Goal: Transaction & Acquisition: Obtain resource

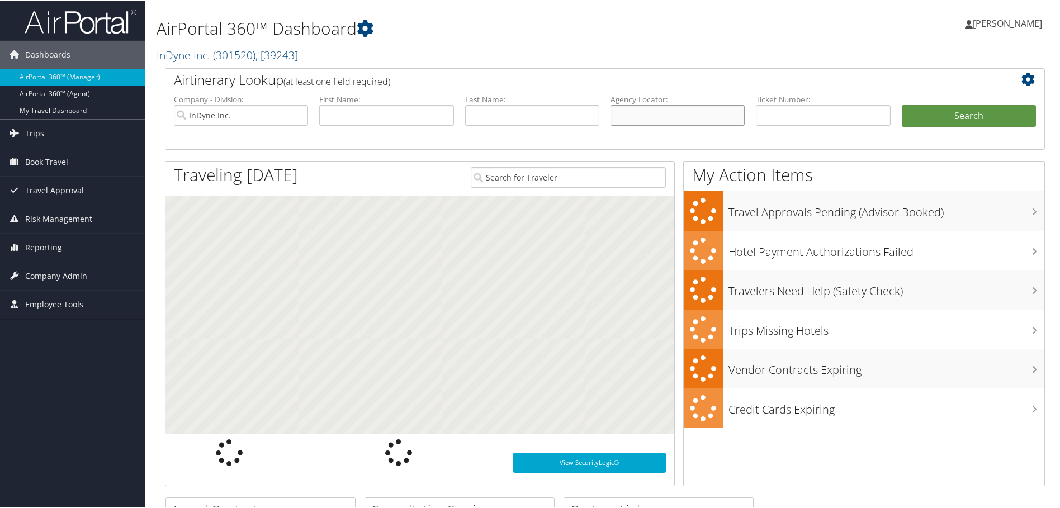
click at [633, 117] on input "text" at bounding box center [678, 114] width 134 height 21
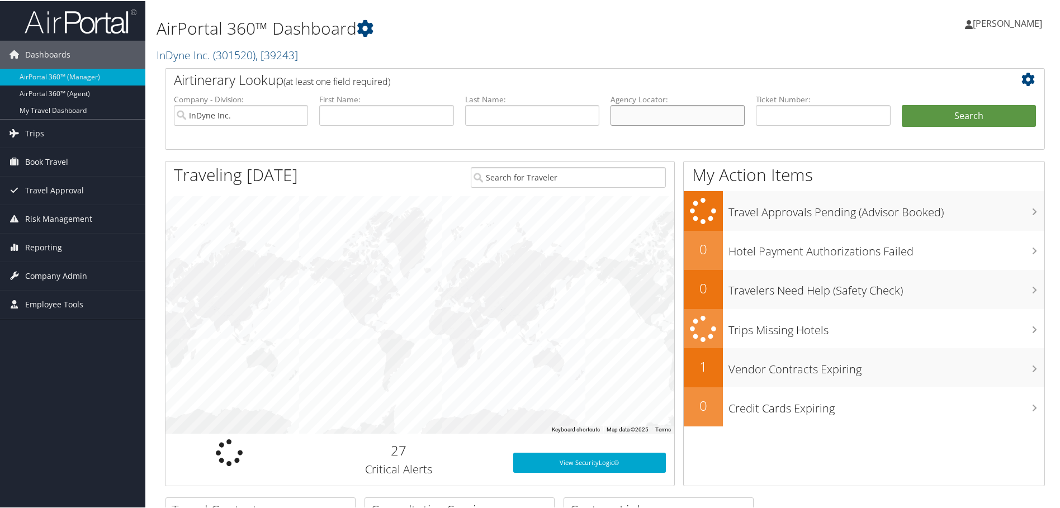
paste input "D7B6CC"
type input "D7B6CC"
click at [978, 127] on li "Search" at bounding box center [968, 126] width 145 height 45
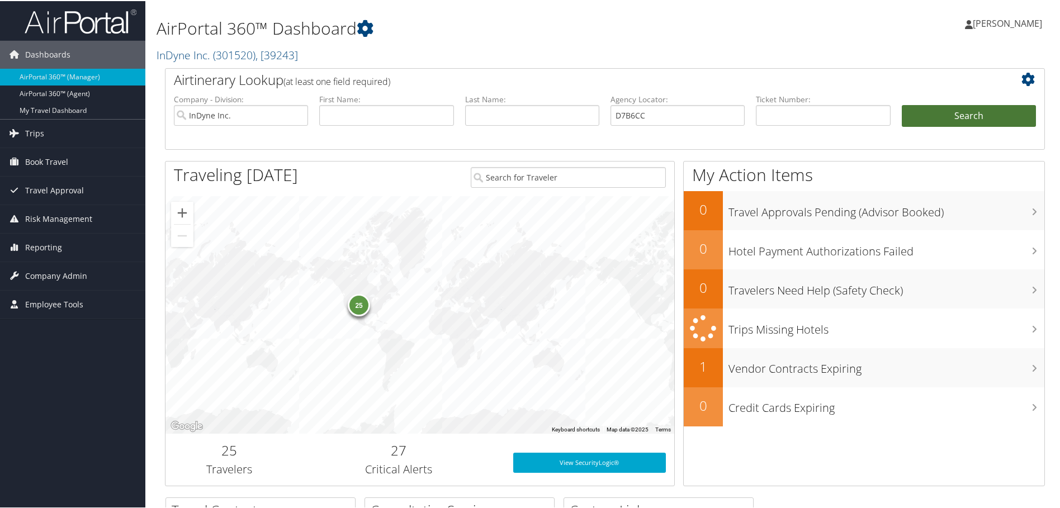
click at [922, 122] on button "Search" at bounding box center [969, 115] width 134 height 22
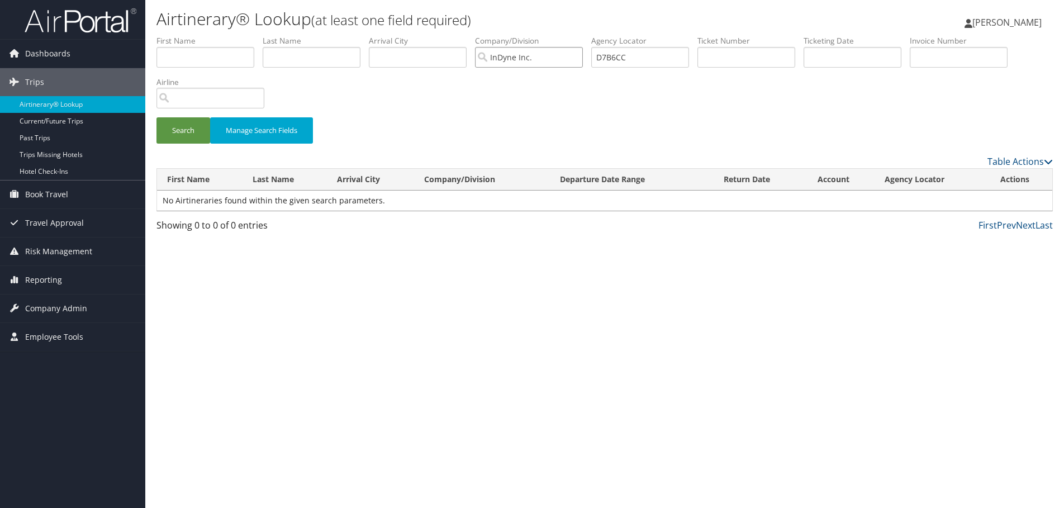
click at [576, 58] on input "InDyne Inc." at bounding box center [529, 57] width 108 height 21
click at [180, 135] on button "Search" at bounding box center [184, 130] width 54 height 26
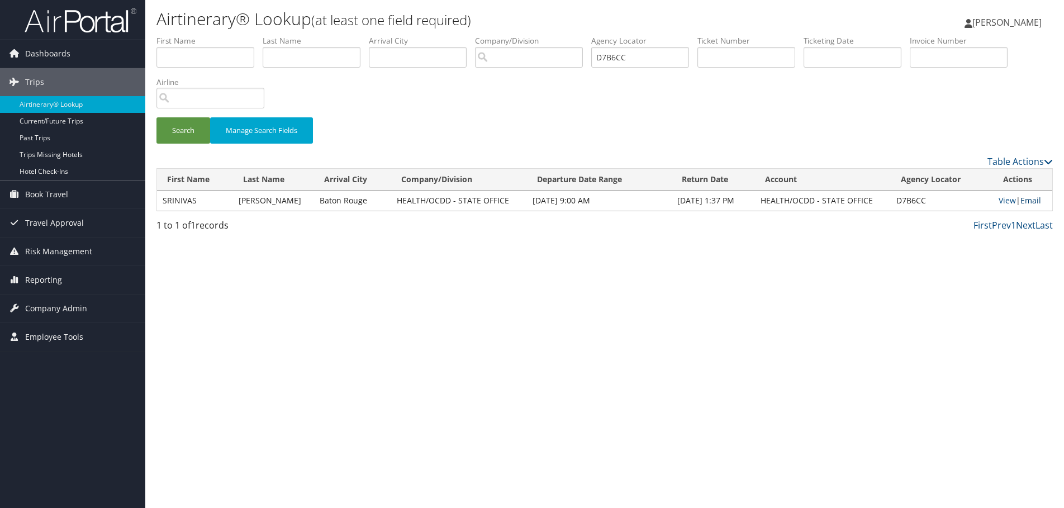
click at [1028, 200] on link "Email" at bounding box center [1031, 200] width 21 height 11
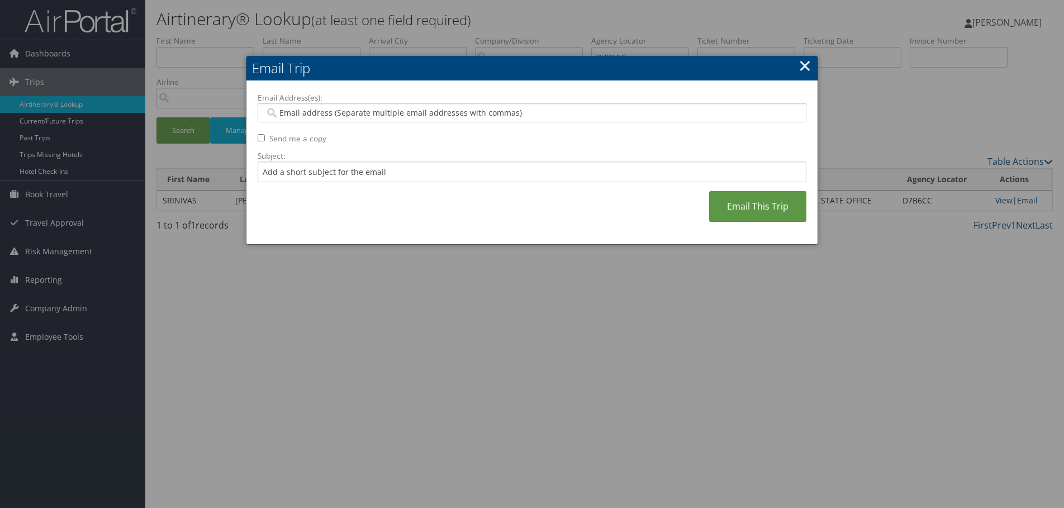
click at [413, 124] on div "Email Address(es): Send me a copy Subject: Email This Trip" at bounding box center [532, 162] width 549 height 141
click at [405, 111] on input "Email Address(es):" at bounding box center [532, 112] width 534 height 11
paste input "SRI.CHALASANI@LA.GOV"
type input "SRI.CHALASANI@LA.GOV"
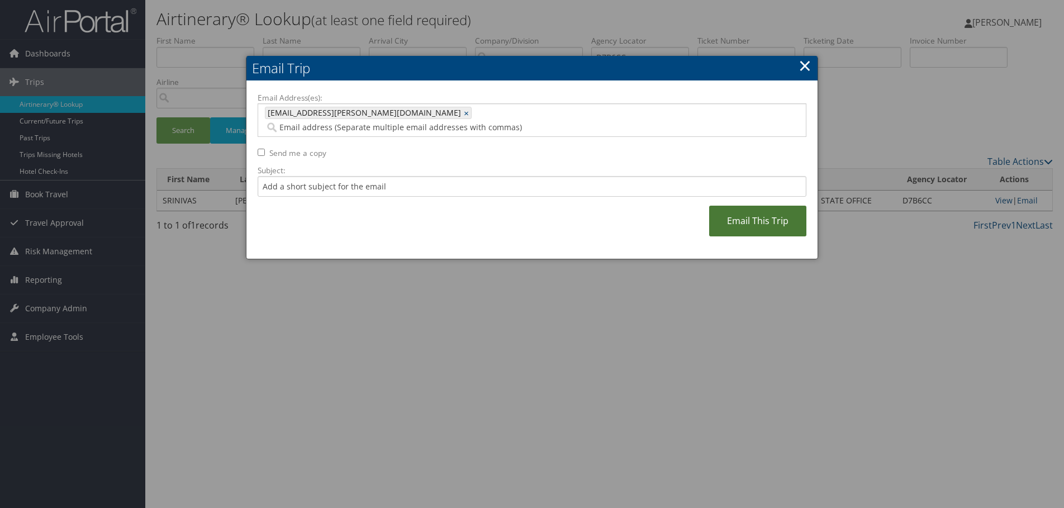
click at [747, 215] on link "Email This Trip" at bounding box center [757, 221] width 97 height 31
